Goal: Task Accomplishment & Management: Manage account settings

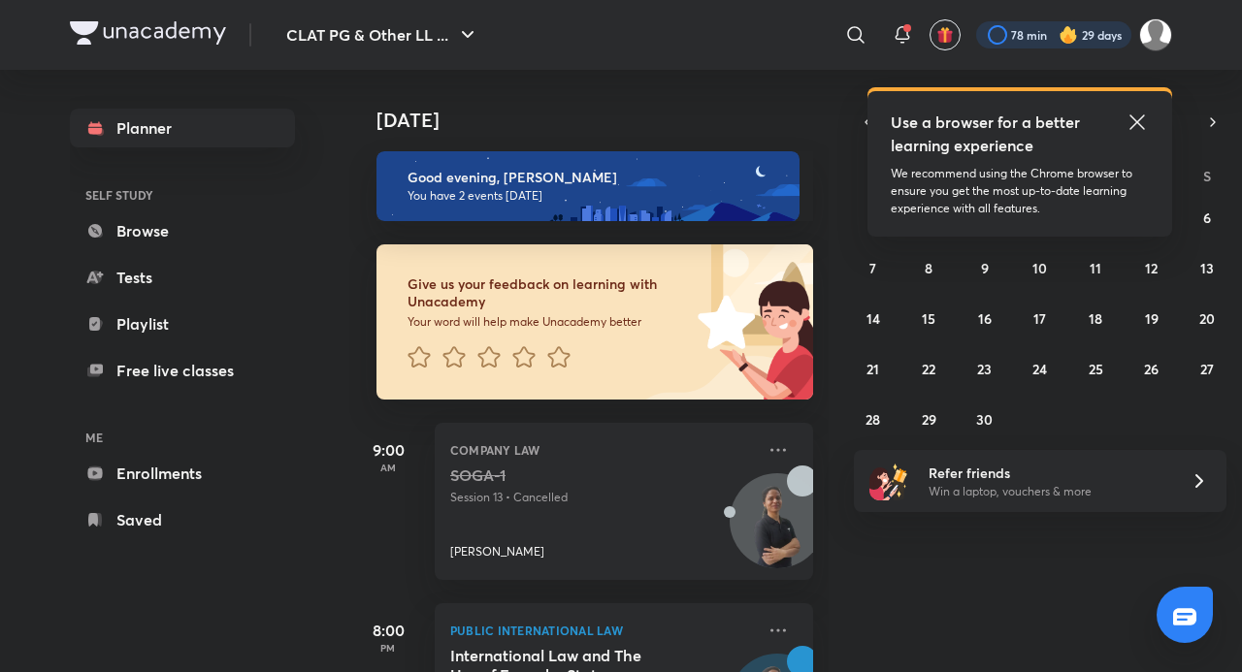
click at [1079, 34] on div at bounding box center [1053, 34] width 155 height 27
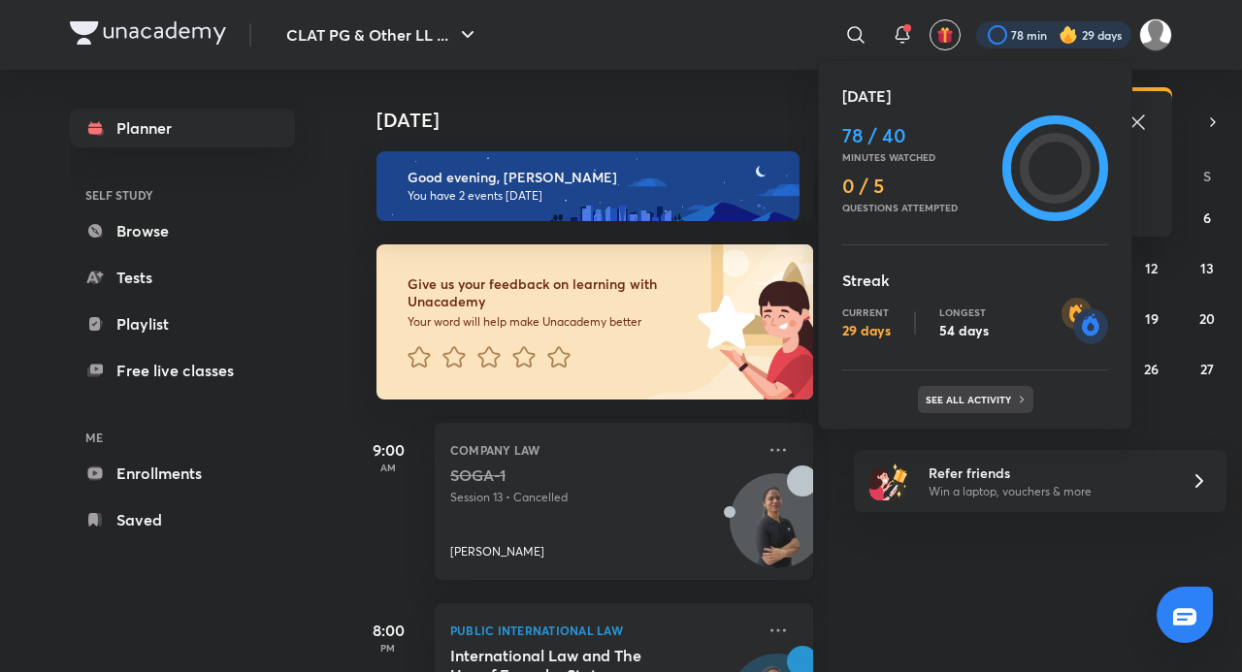
click at [956, 403] on p "See all activity" at bounding box center [971, 400] width 90 height 12
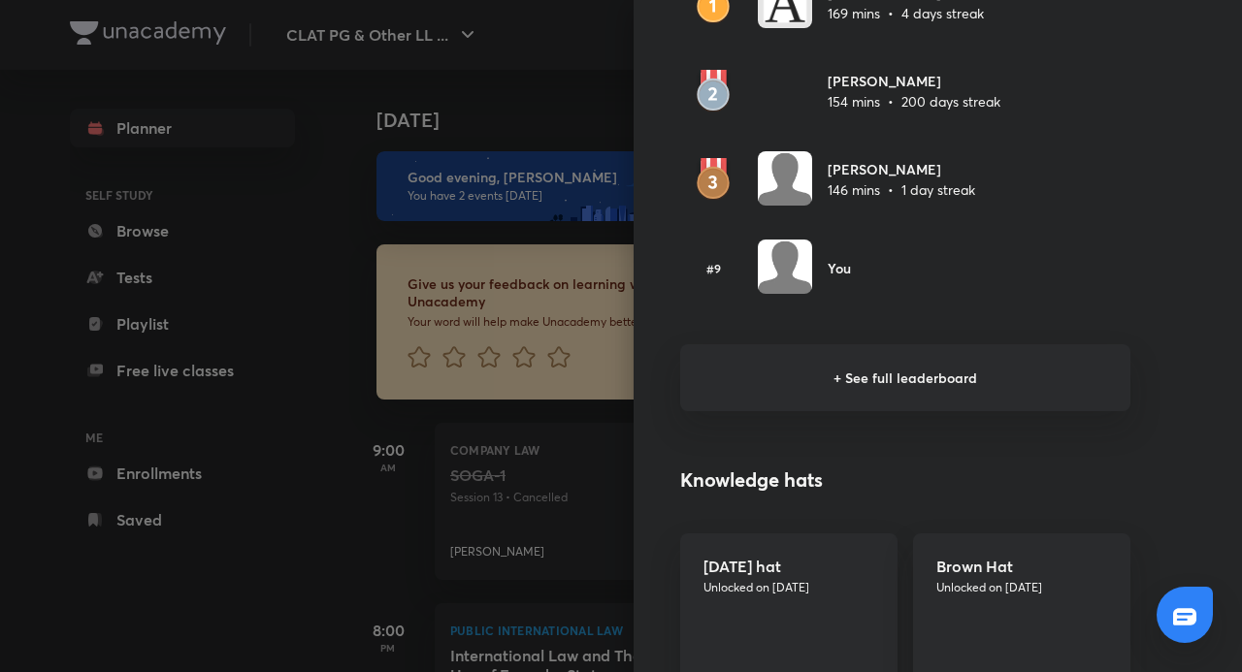
scroll to position [1358, 0]
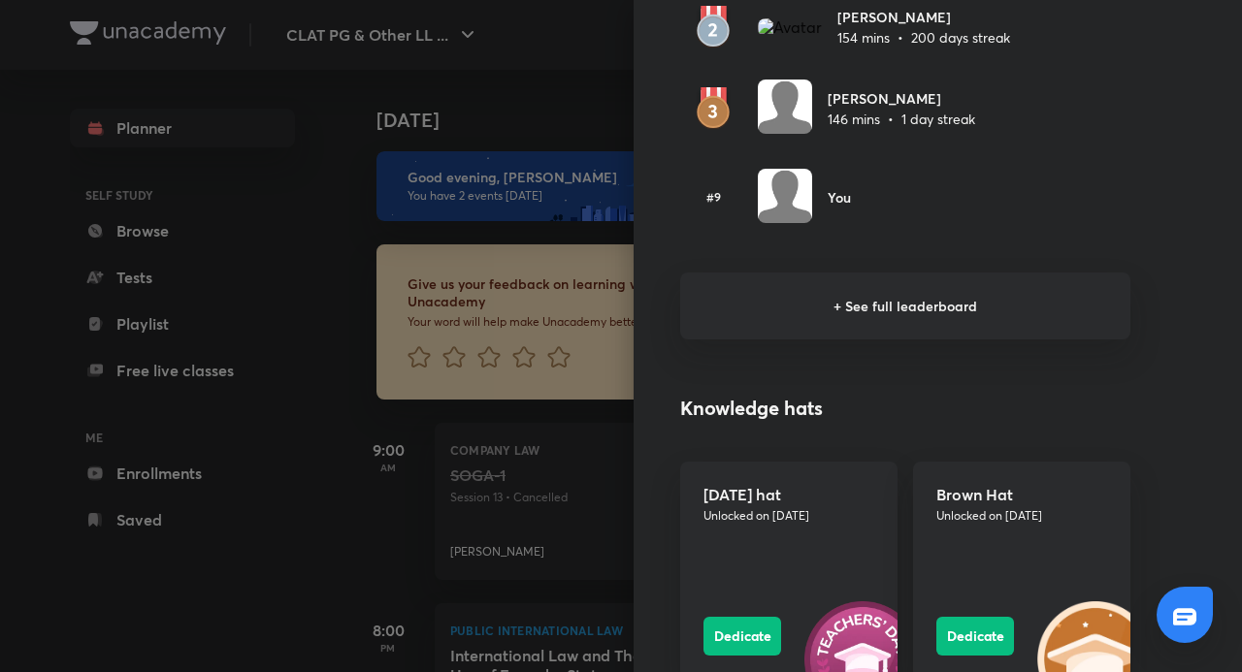
click at [114, 437] on div at bounding box center [621, 336] width 1242 height 672
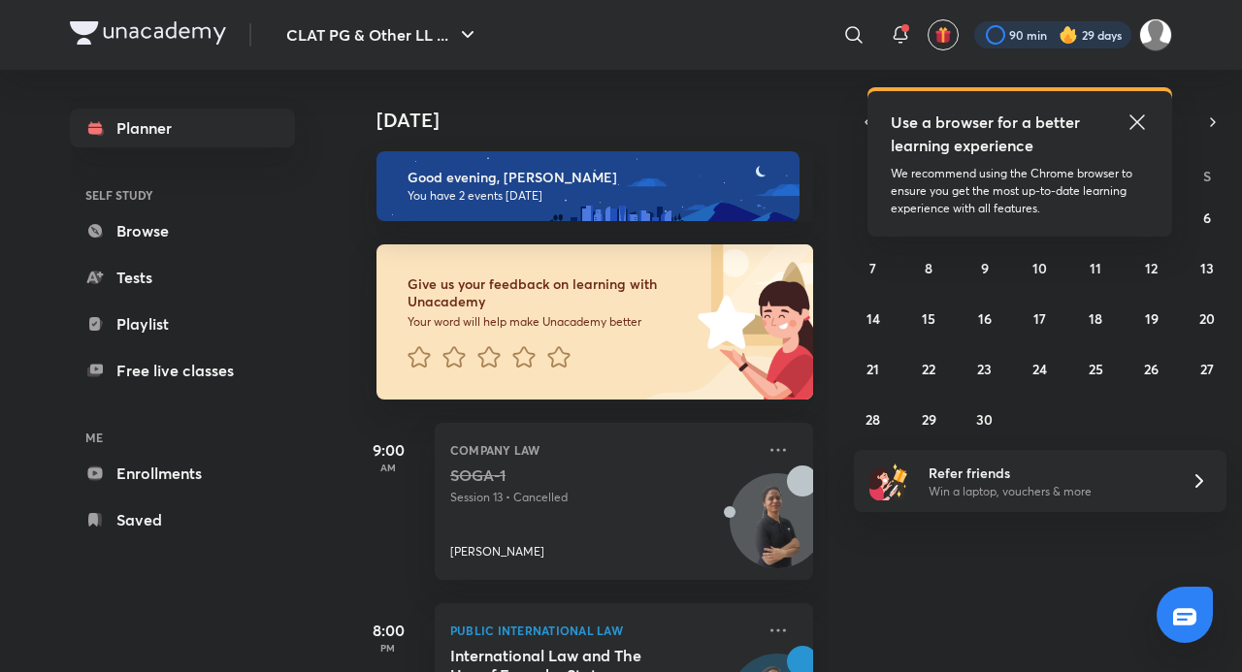
click at [1044, 40] on div at bounding box center [1052, 34] width 157 height 27
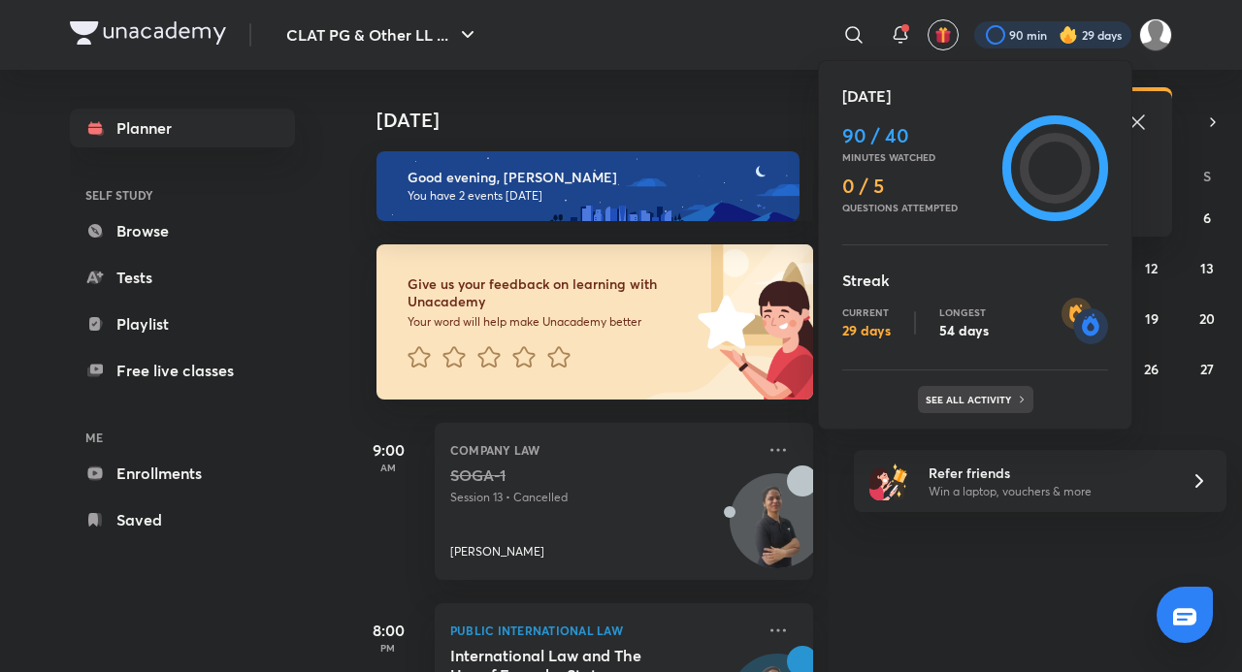
click at [993, 398] on p "See all activity" at bounding box center [971, 400] width 90 height 12
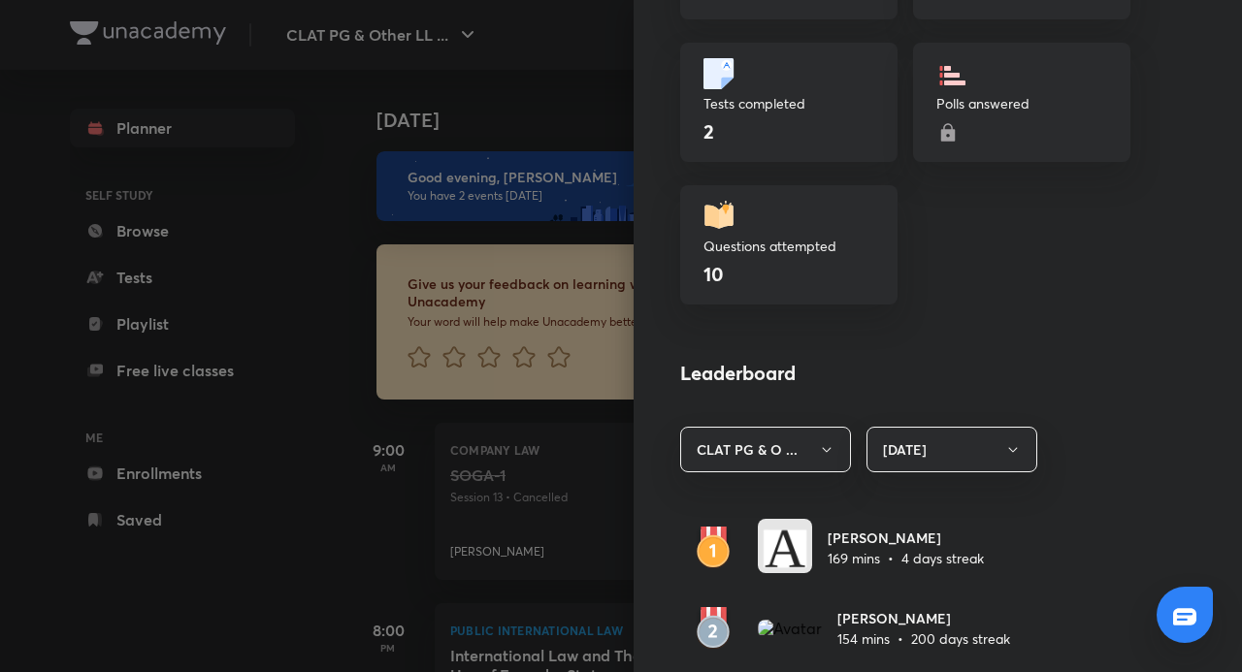
scroll to position [582, 0]
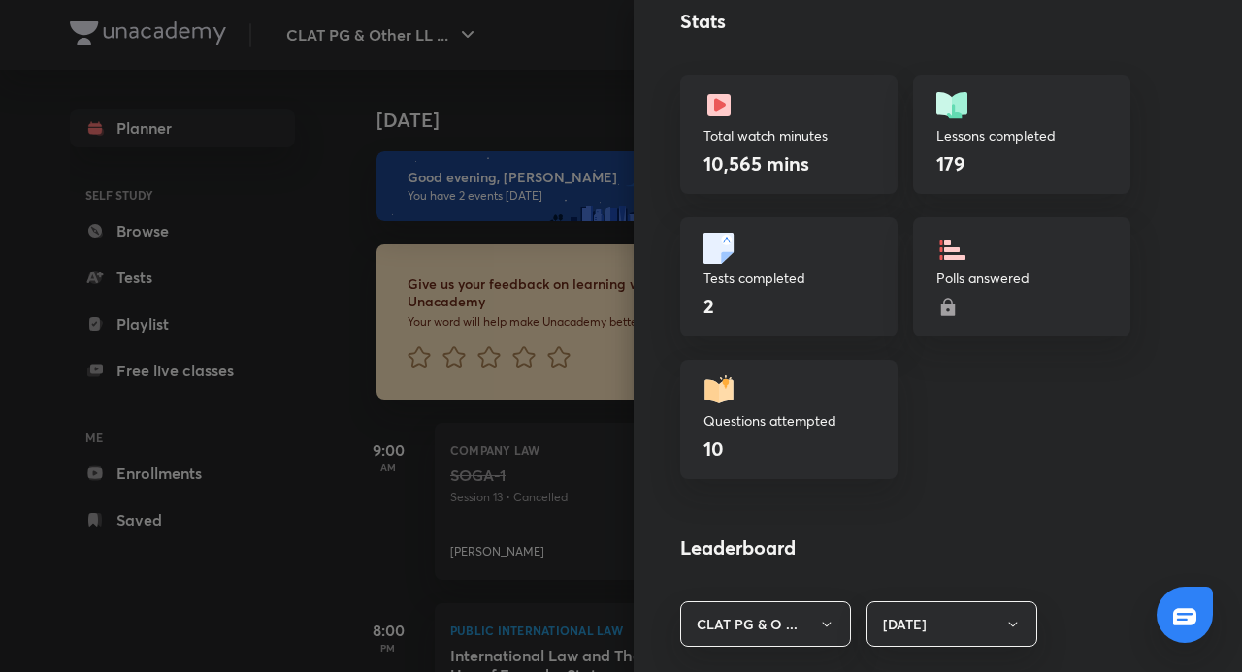
drag, startPoint x: 687, startPoint y: 283, endPoint x: 706, endPoint y: 295, distance: 22.6
click at [693, 288] on div "Tests completed 2" at bounding box center [788, 276] width 217 height 119
click at [706, 295] on div "2" at bounding box center [788, 306] width 171 height 29
click at [703, 303] on div "2" at bounding box center [788, 306] width 171 height 29
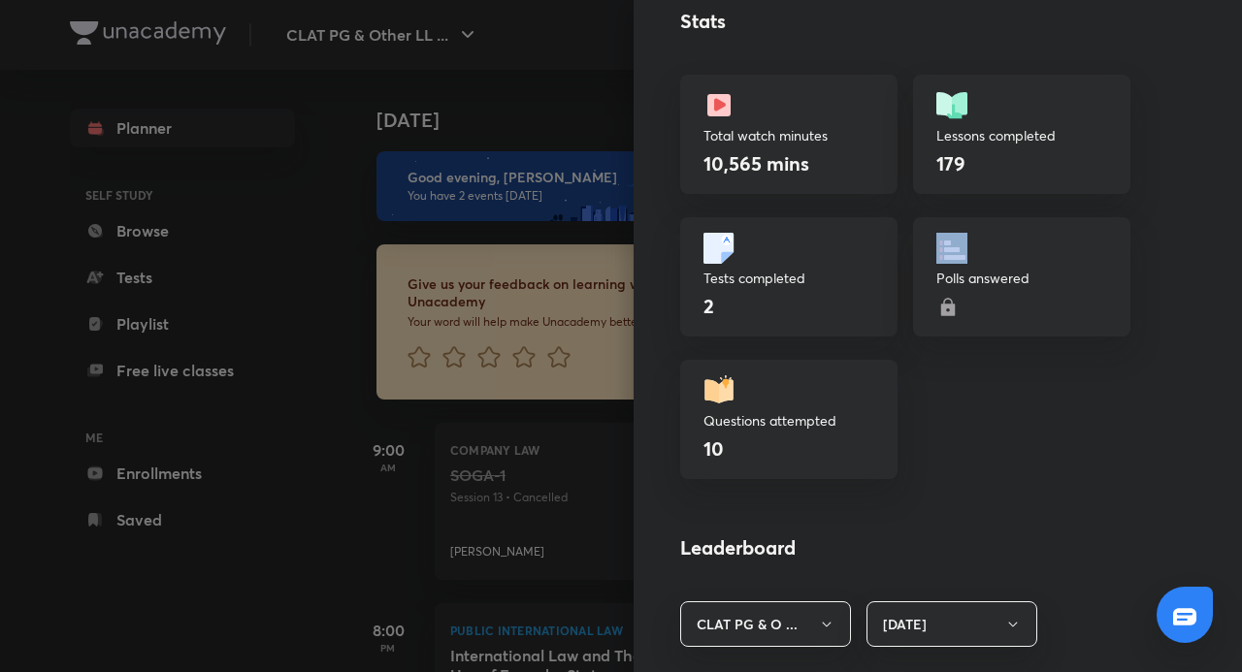
click at [706, 257] on img at bounding box center [718, 248] width 31 height 31
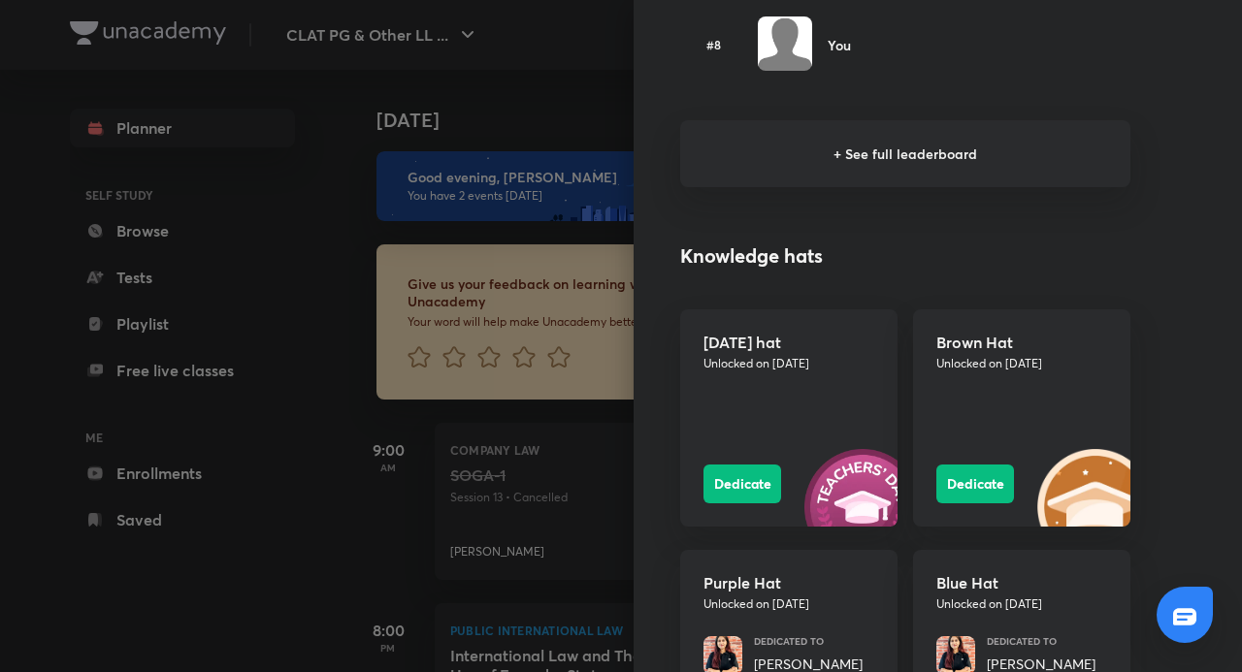
scroll to position [1747, 0]
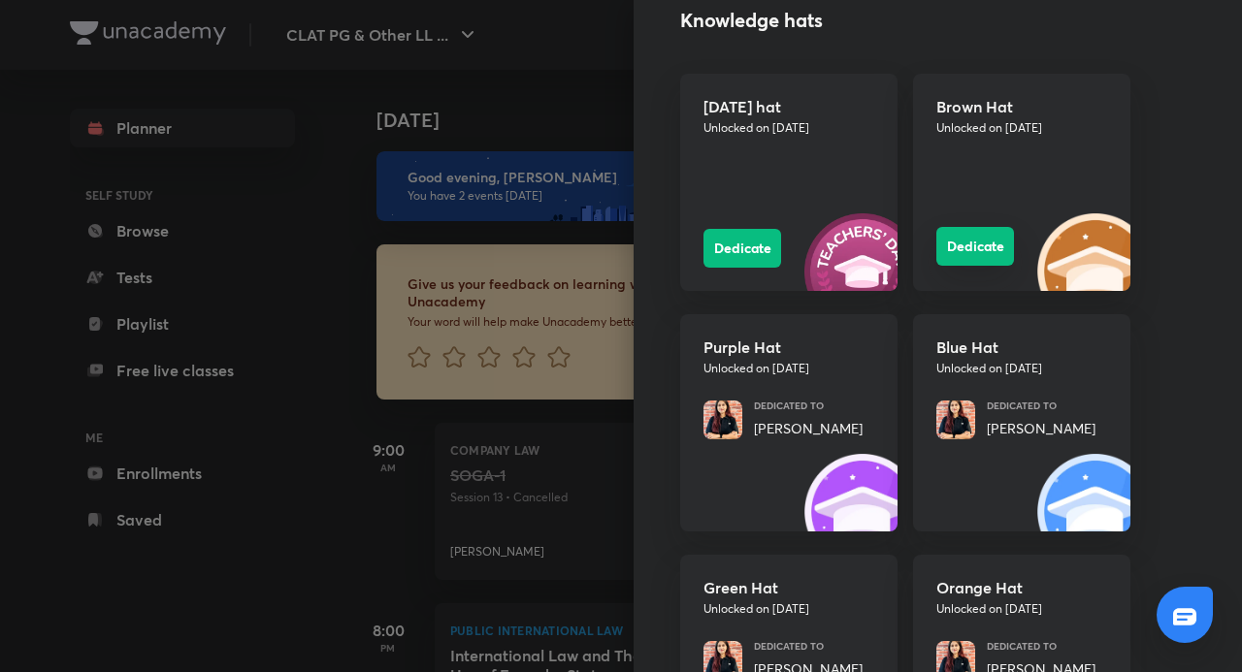
click at [947, 252] on button "Dedicate" at bounding box center [975, 246] width 78 height 39
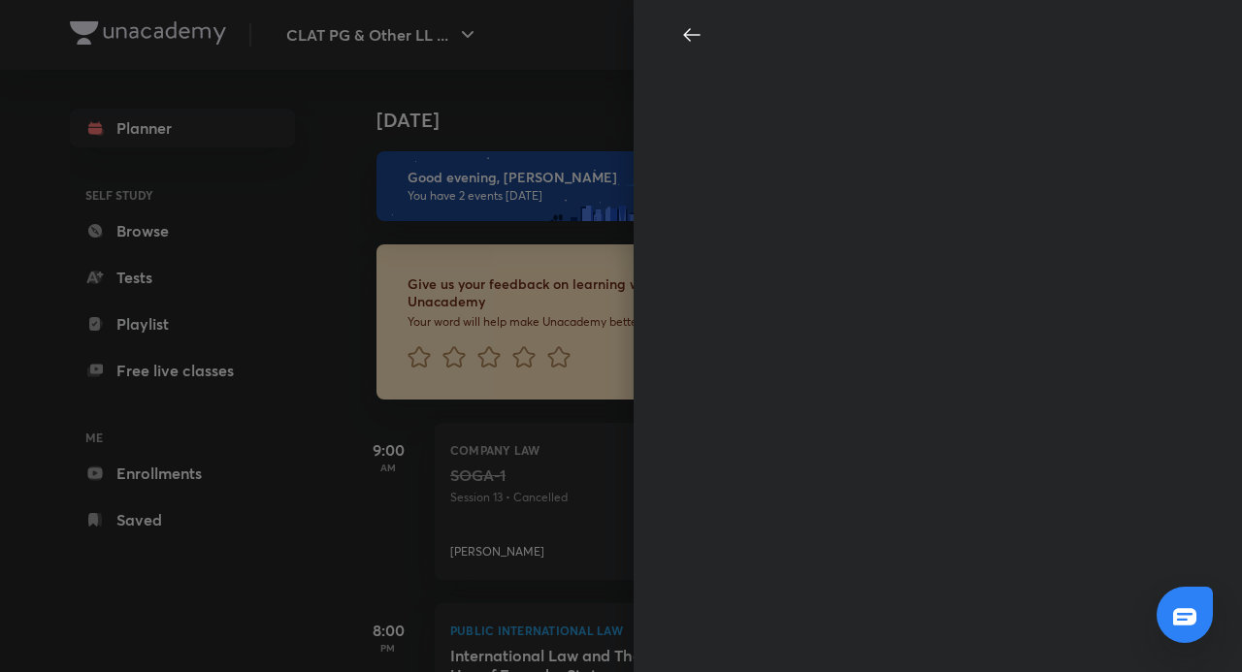
scroll to position [0, 0]
drag, startPoint x: 683, startPoint y: 19, endPoint x: 693, endPoint y: 35, distance: 18.3
click at [684, 20] on div "Pick an educator" at bounding box center [938, 336] width 608 height 672
click at [695, 37] on icon at bounding box center [691, 34] width 23 height 23
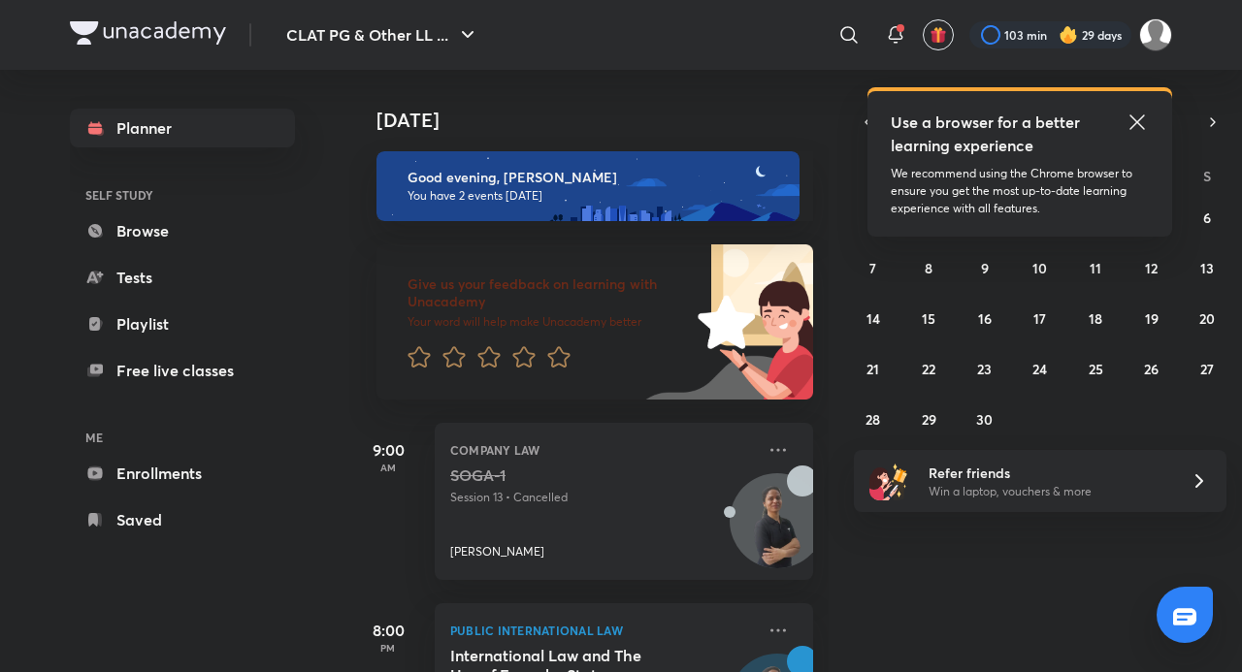
click at [1138, 125] on icon at bounding box center [1137, 122] width 23 height 23
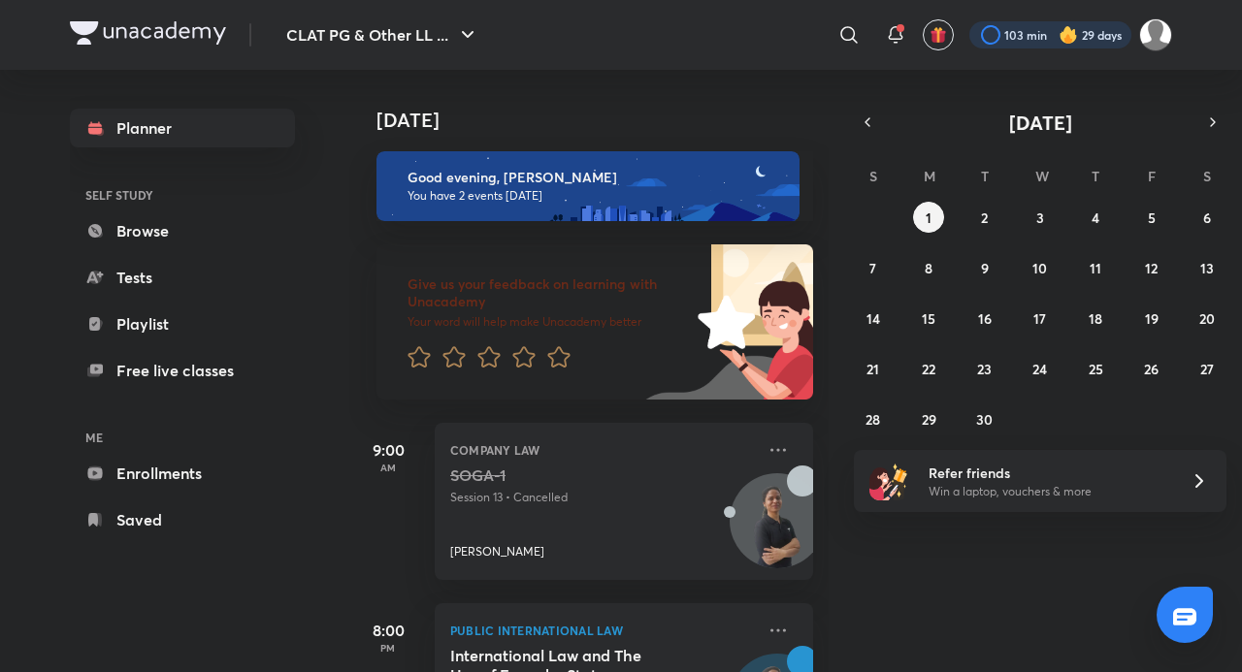
click at [1019, 41] on div at bounding box center [1050, 34] width 162 height 27
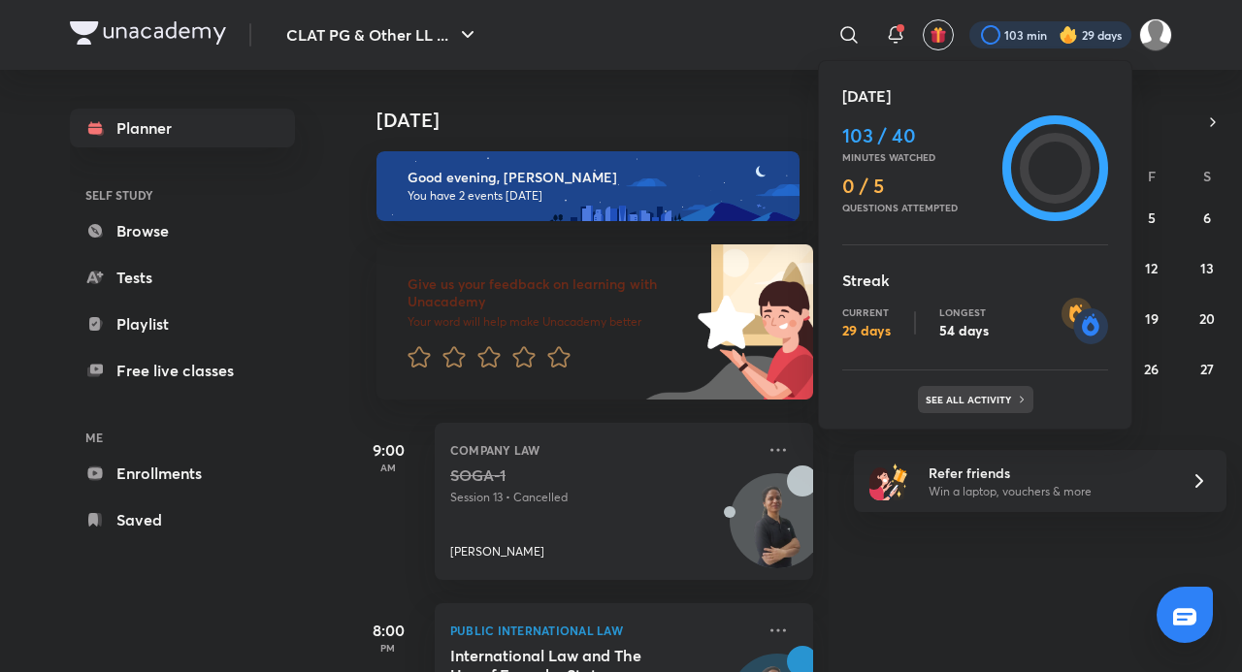
click at [976, 396] on p "See all activity" at bounding box center [971, 400] width 90 height 12
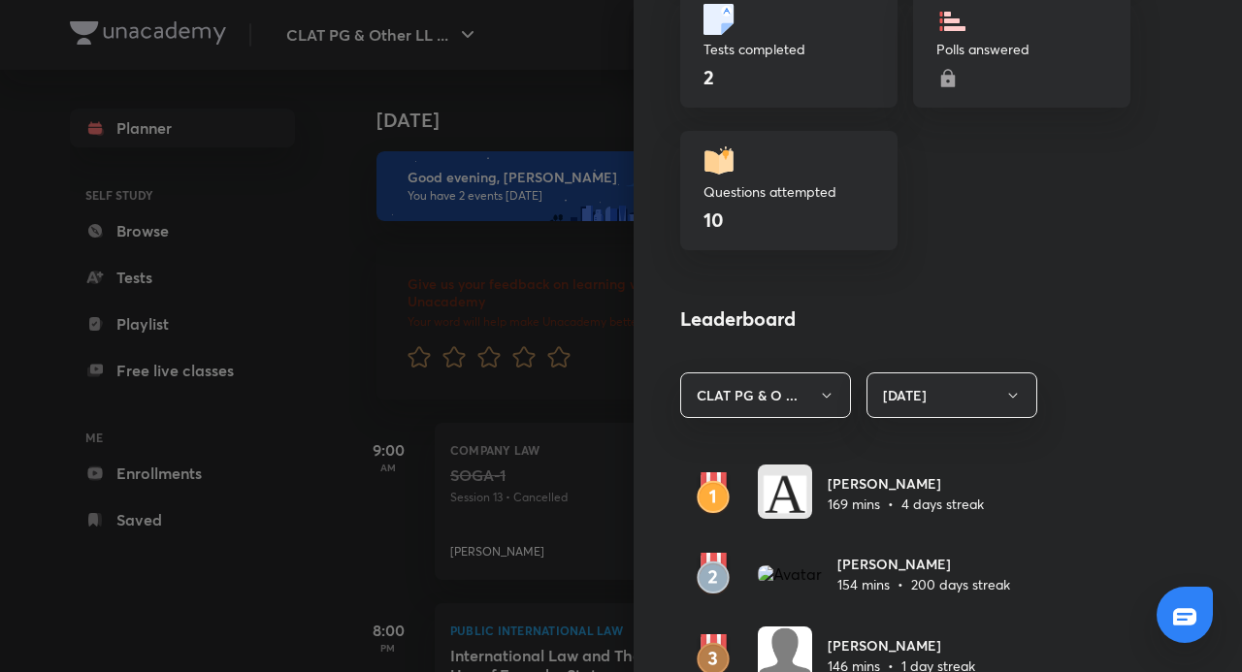
scroll to position [970, 0]
